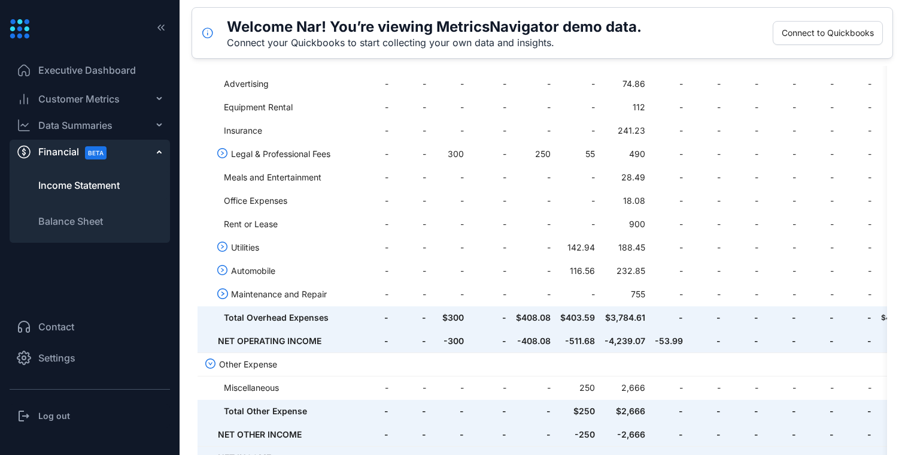
scroll to position [507, 0]
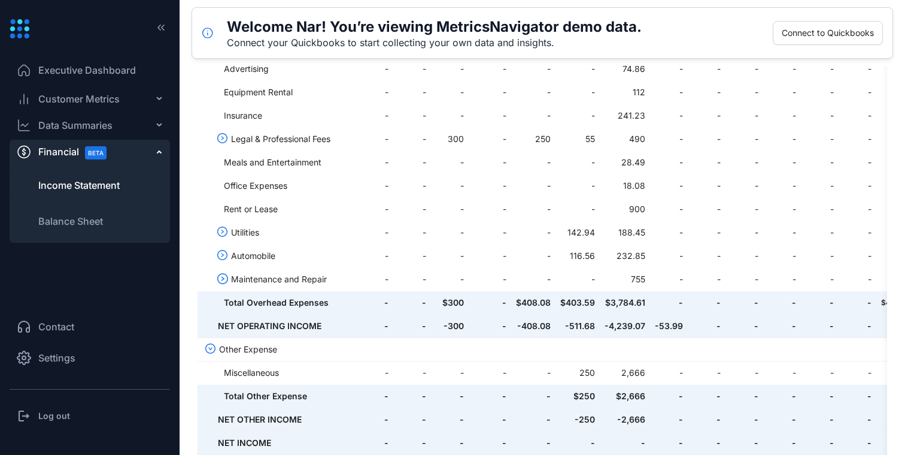
click at [77, 360] on li "Settings" at bounding box center [90, 357] width 160 height 29
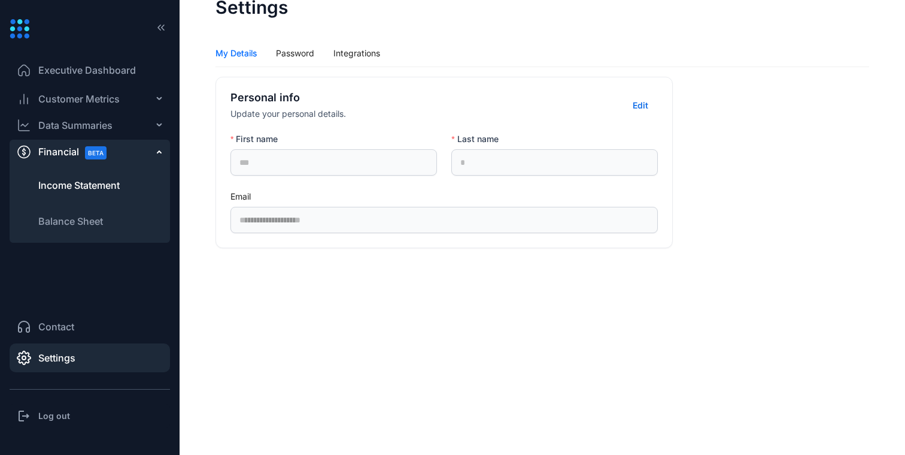
scroll to position [36, 0]
click at [296, 59] on div "Password" at bounding box center [295, 53] width 38 height 13
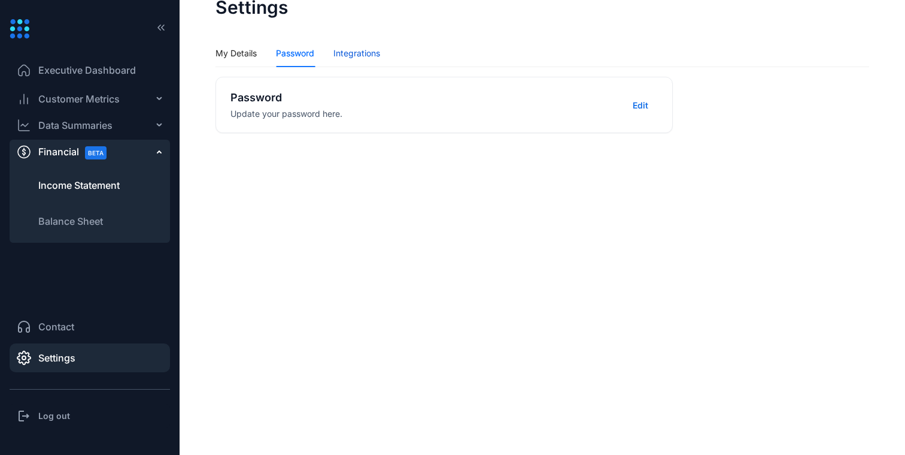
click at [362, 56] on div "Integrations" at bounding box center [357, 53] width 47 height 13
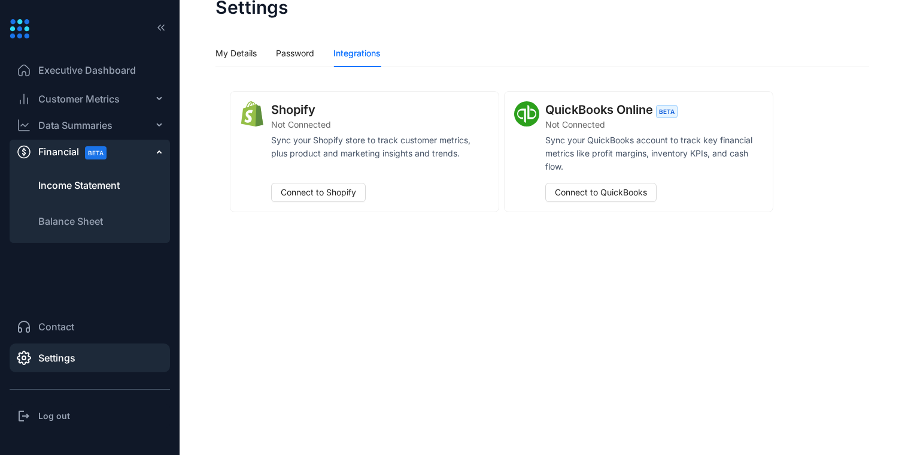
click at [101, 180] on span "Income Statement" at bounding box center [78, 185] width 81 height 14
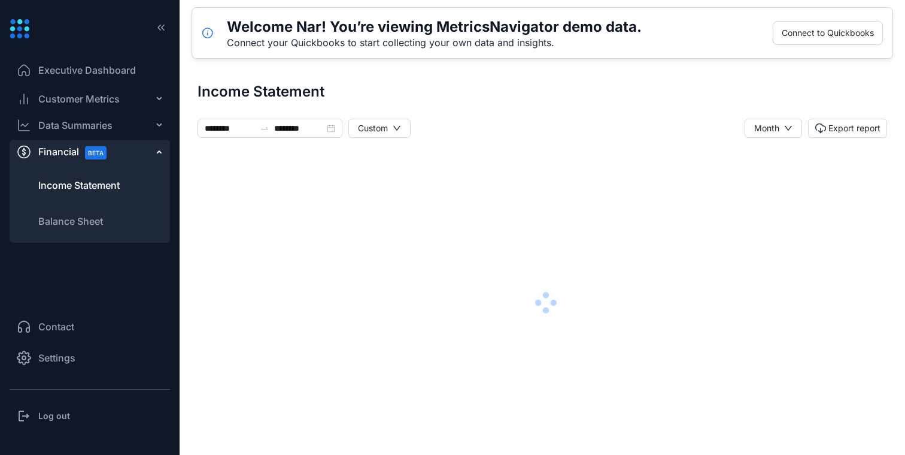
click at [104, 67] on span "Executive Dashboard" at bounding box center [87, 70] width 98 height 14
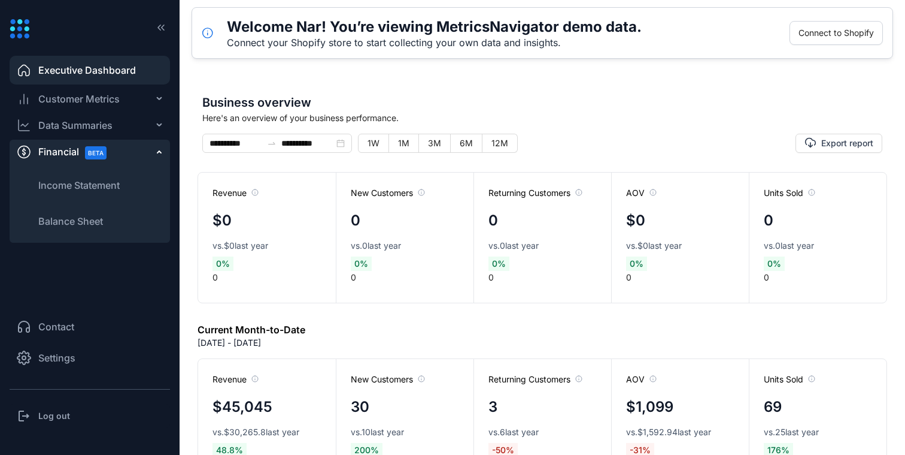
click at [96, 104] on span "Customer Metrics" at bounding box center [78, 99] width 81 height 14
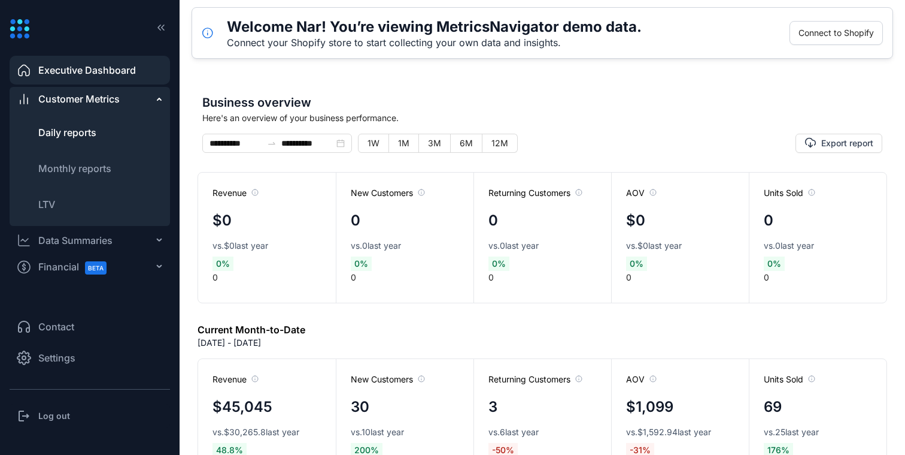
click at [89, 132] on span "Daily reports" at bounding box center [67, 132] width 58 height 12
